Goal: Task Accomplishment & Management: Use online tool/utility

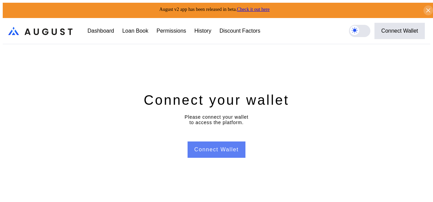
click at [238, 142] on button "Connect Wallet" at bounding box center [217, 150] width 58 height 16
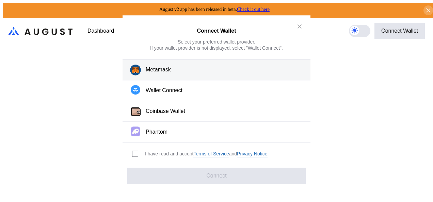
click at [246, 72] on button "Metamask" at bounding box center [217, 69] width 188 height 21
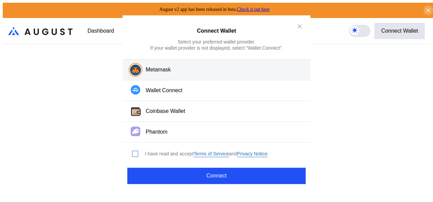
click at [136, 151] on span "modal" at bounding box center [134, 153] width 5 height 5
click at [205, 74] on button "Metamask" at bounding box center [217, 69] width 188 height 21
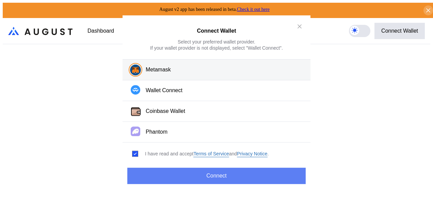
click at [206, 169] on button "Connect" at bounding box center [216, 176] width 178 height 16
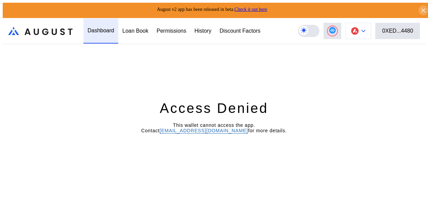
click at [364, 28] on button at bounding box center [358, 31] width 26 height 16
click at [145, 33] on div "Loan Book" at bounding box center [135, 30] width 34 height 25
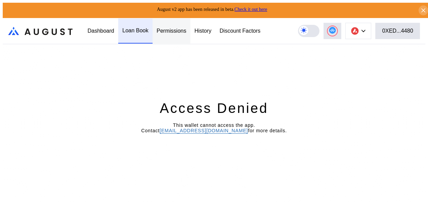
click at [175, 33] on div "Permissions" at bounding box center [171, 30] width 38 height 25
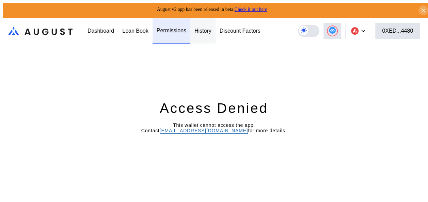
click at [212, 37] on div "History" at bounding box center [202, 30] width 25 height 25
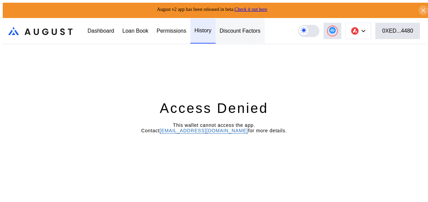
click at [230, 37] on div "Discount Factors" at bounding box center [239, 30] width 49 height 25
